Goal: Check status

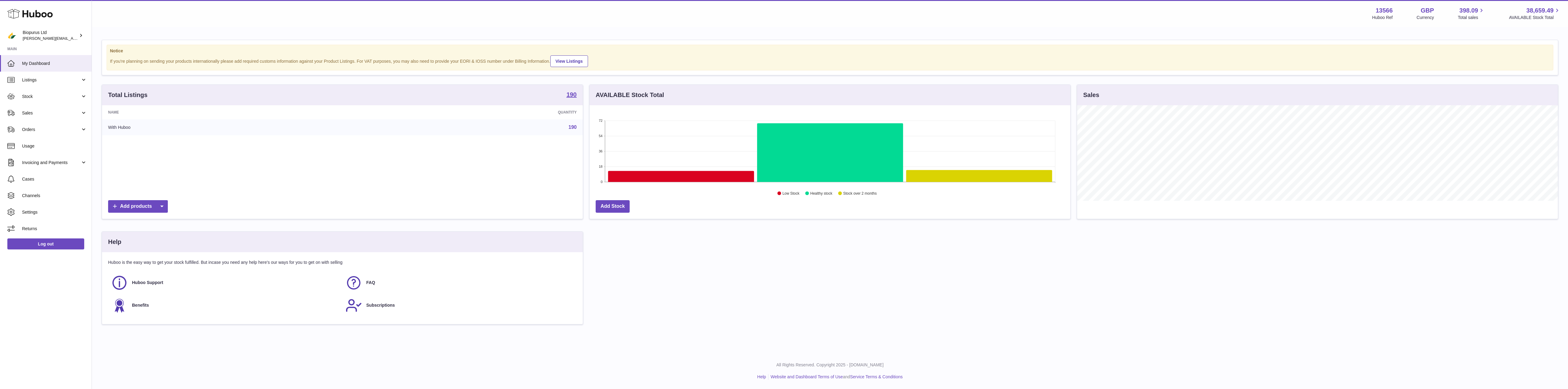
scroll to position [96, 481]
click at [38, 128] on span "Orders" at bounding box center [51, 130] width 58 height 6
click at [27, 114] on span "Sales" at bounding box center [51, 113] width 58 height 6
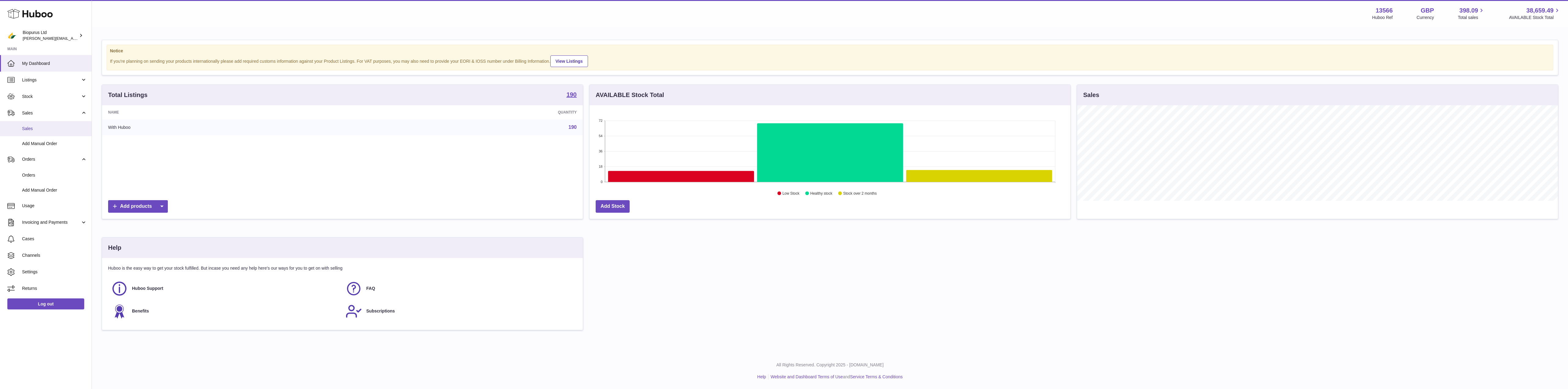
click at [29, 130] on span "Sales" at bounding box center [54, 129] width 65 height 6
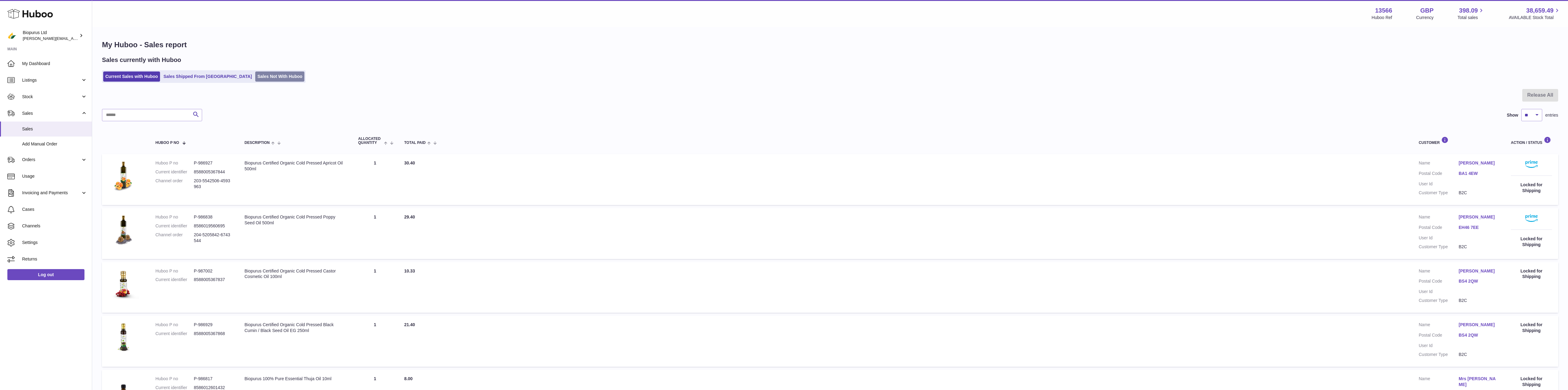
click at [255, 79] on link "Sales Not With Huboo" at bounding box center [280, 76] width 49 height 10
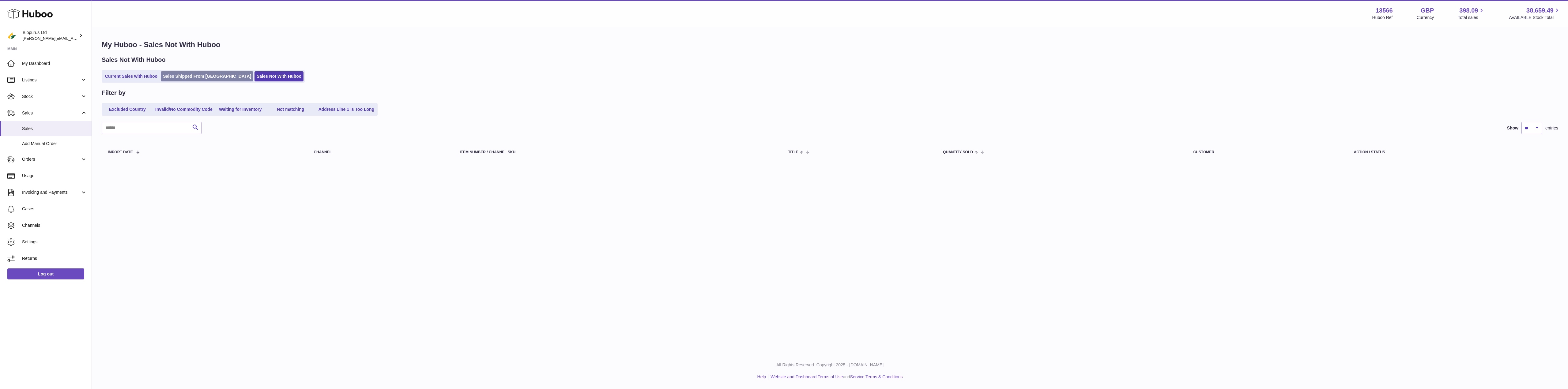
click at [189, 75] on link "Sales Shipped From Huboo" at bounding box center [207, 76] width 93 height 10
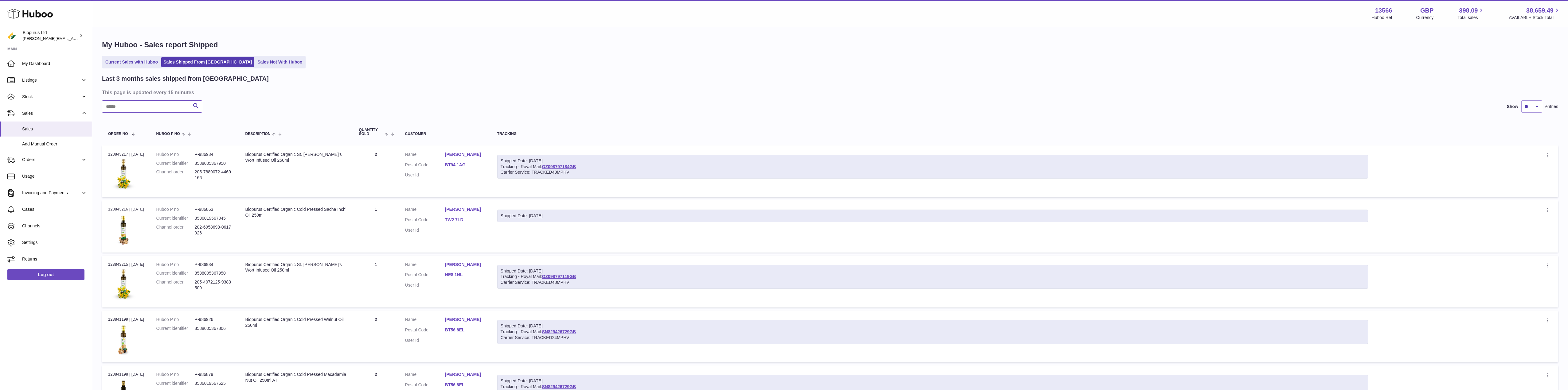
click at [147, 107] on input "text" at bounding box center [152, 107] width 100 height 12
paste input "*********"
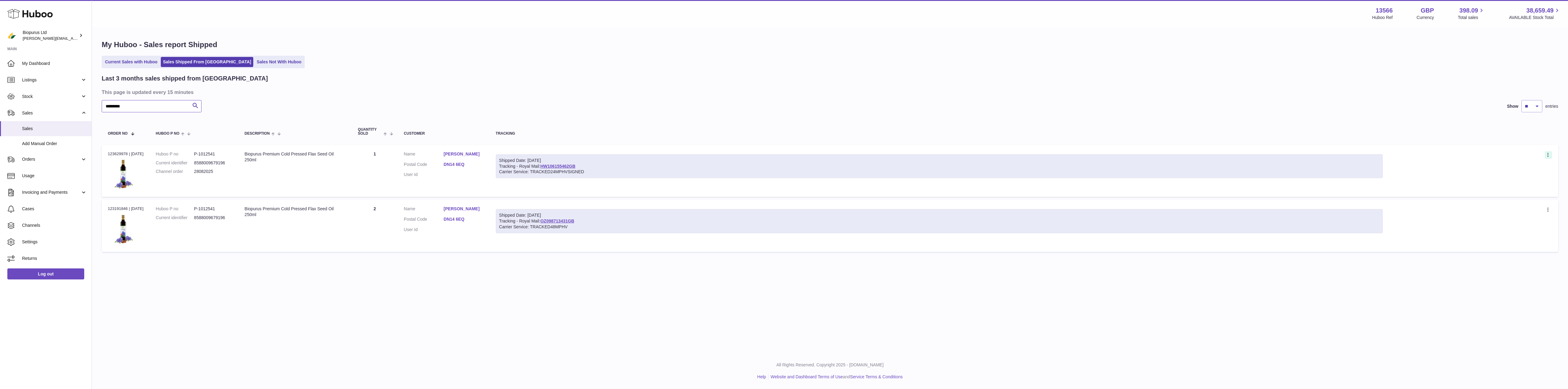
type input "*********"
click at [1549, 153] on icon at bounding box center [1549, 156] width 7 height 6
click at [1515, 183] on li "Duplicate Order" at bounding box center [1521, 182] width 61 height 13
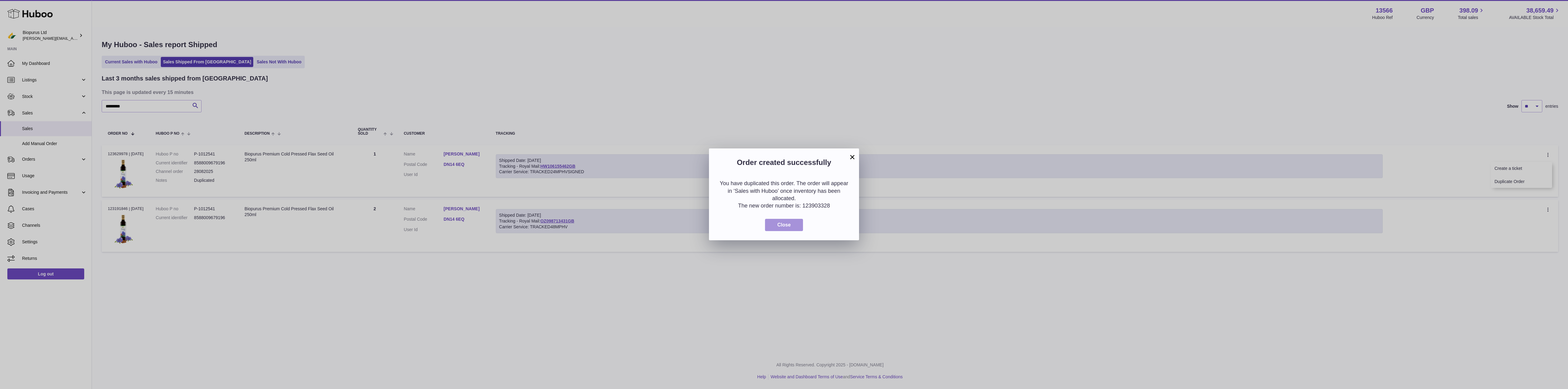
click at [780, 225] on span "Close" at bounding box center [784, 225] width 13 height 5
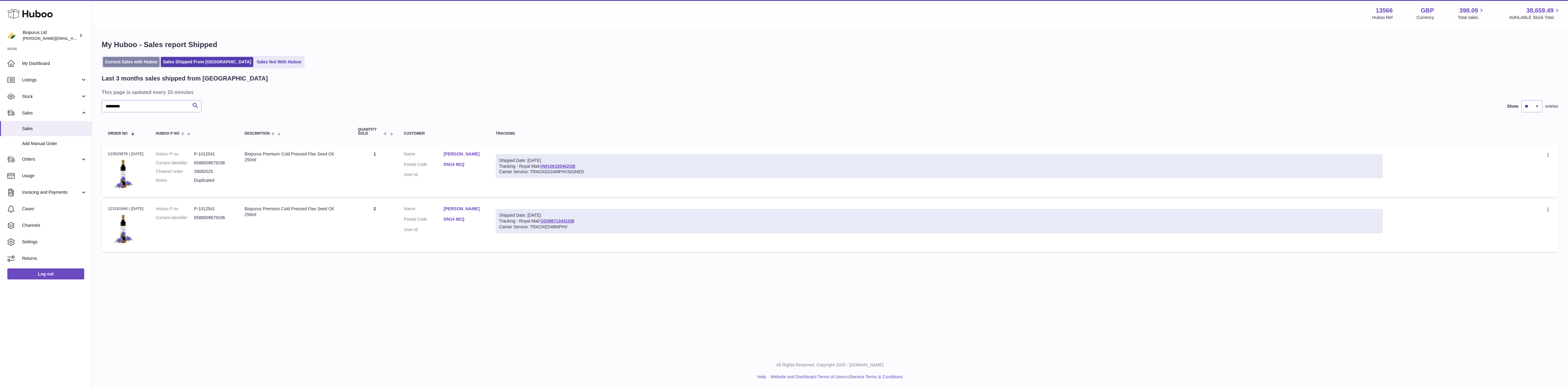
click at [136, 58] on link "Current Sales with Huboo" at bounding box center [131, 62] width 57 height 10
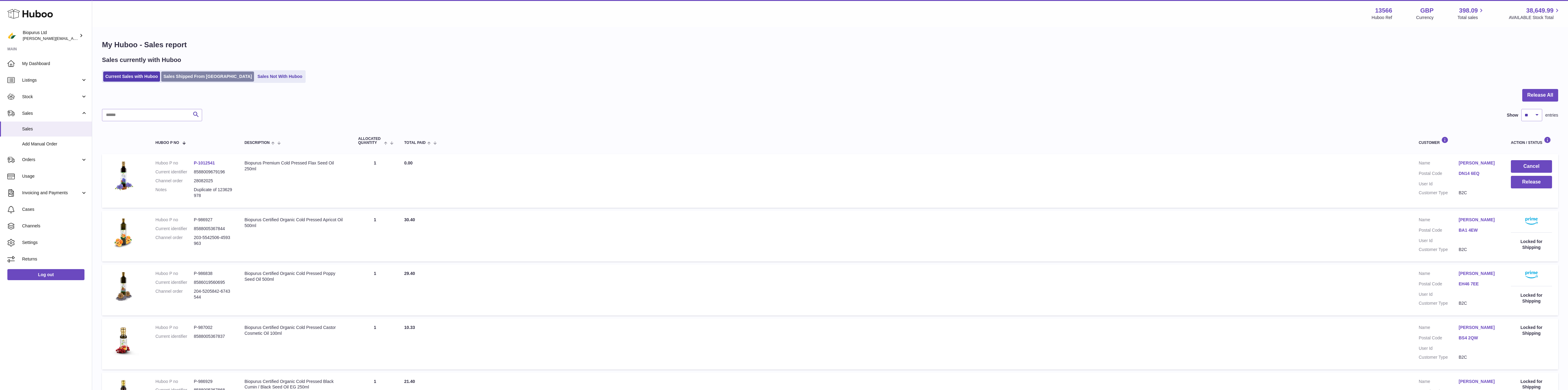
click at [187, 79] on link "Sales Shipped From [GEOGRAPHIC_DATA]" at bounding box center [208, 76] width 93 height 10
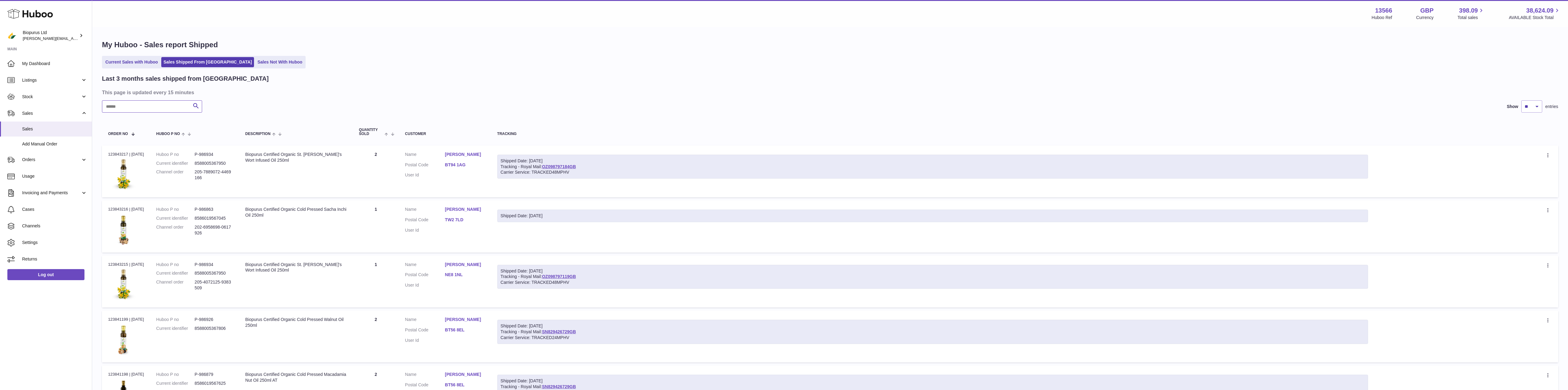
click at [134, 105] on input "text" at bounding box center [152, 107] width 100 height 12
paste input "*****"
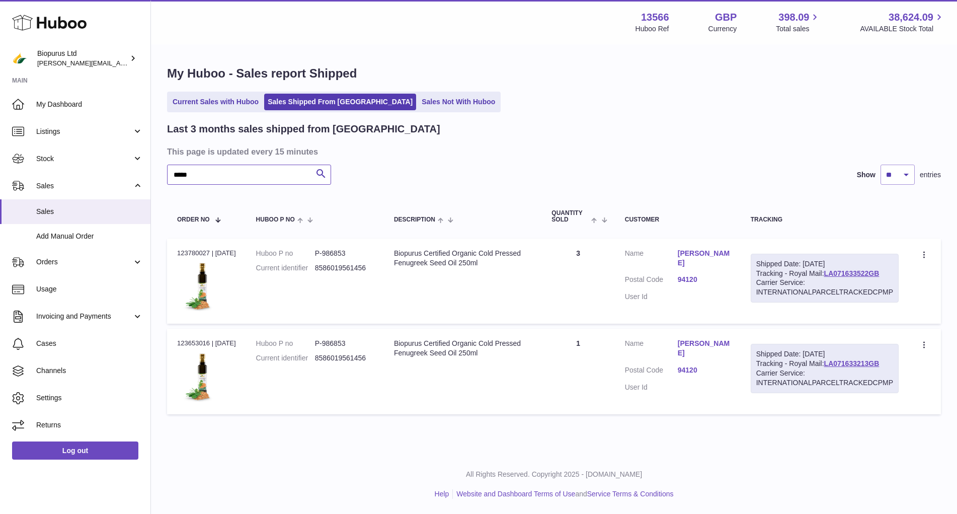
type input "*****"
drag, startPoint x: 881, startPoint y: 364, endPoint x: 827, endPoint y: 364, distance: 54.3
click at [827, 364] on div "Shipped Date: 29th Aug 2025 Tracking - Royal Mail: LA071633213GB Carrier Servic…" at bounding box center [825, 368] width 148 height 49
copy link "LA071633213GB"
click at [853, 366] on link "LA071633213GB" at bounding box center [851, 363] width 55 height 8
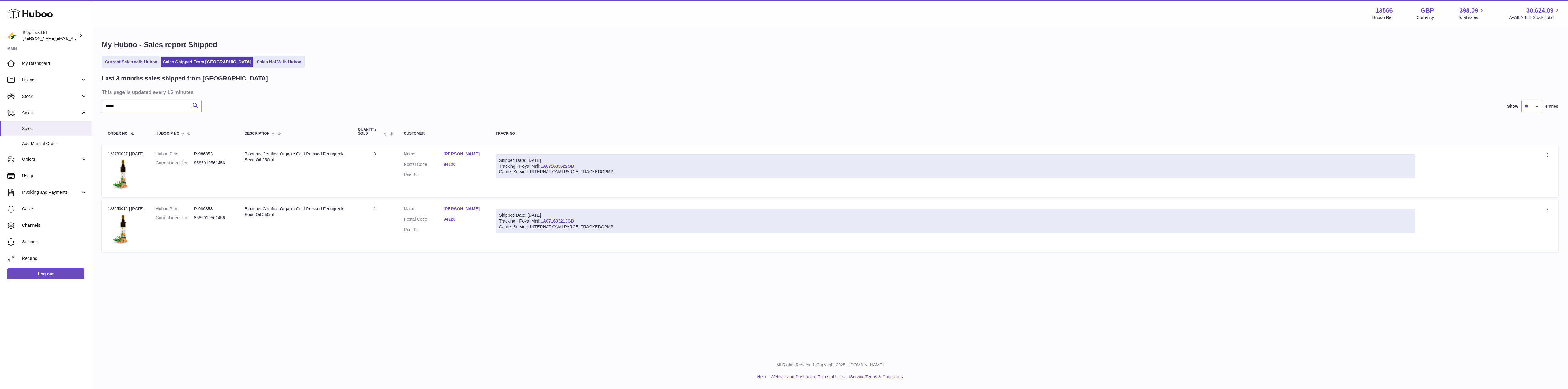
click at [606, 55] on div "My Huboo - Sales report Shipped Current Sales with Huboo Sales Shipped From Hub…" at bounding box center [830, 147] width 1476 height 240
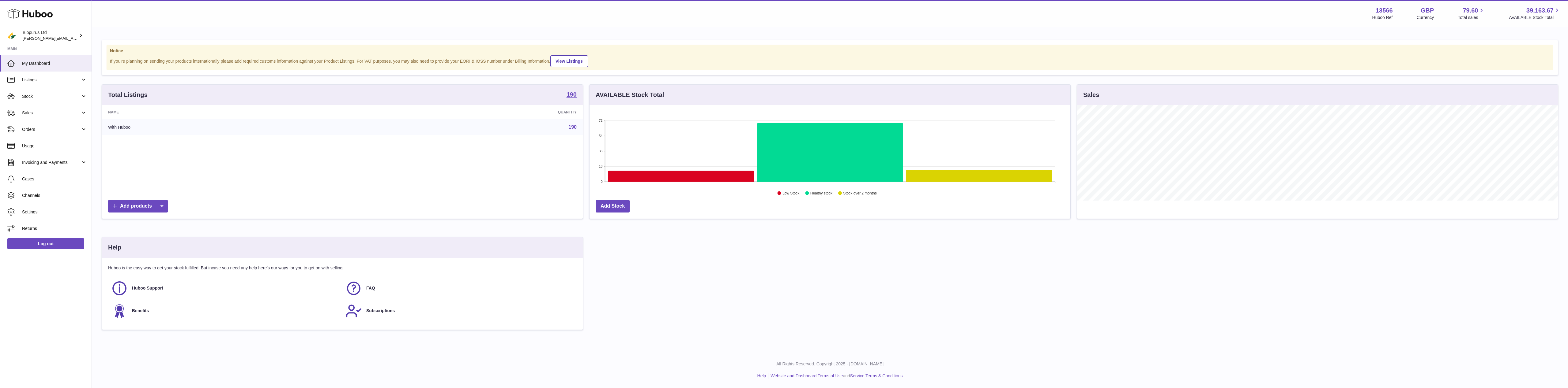
scroll to position [95, 481]
